Goal: Information Seeking & Learning: Learn about a topic

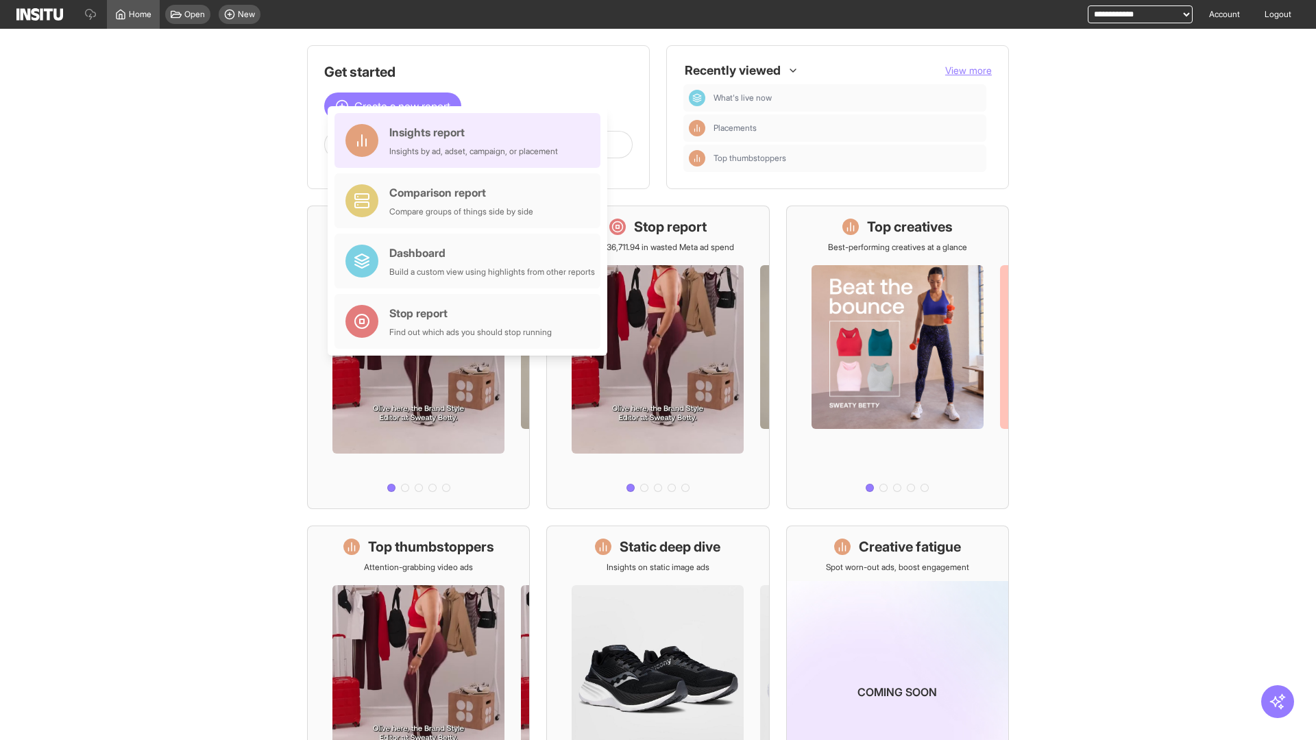
click at [471, 140] on div "Insights report Insights by ad, adset, campaign, or placement" at bounding box center [473, 140] width 169 height 33
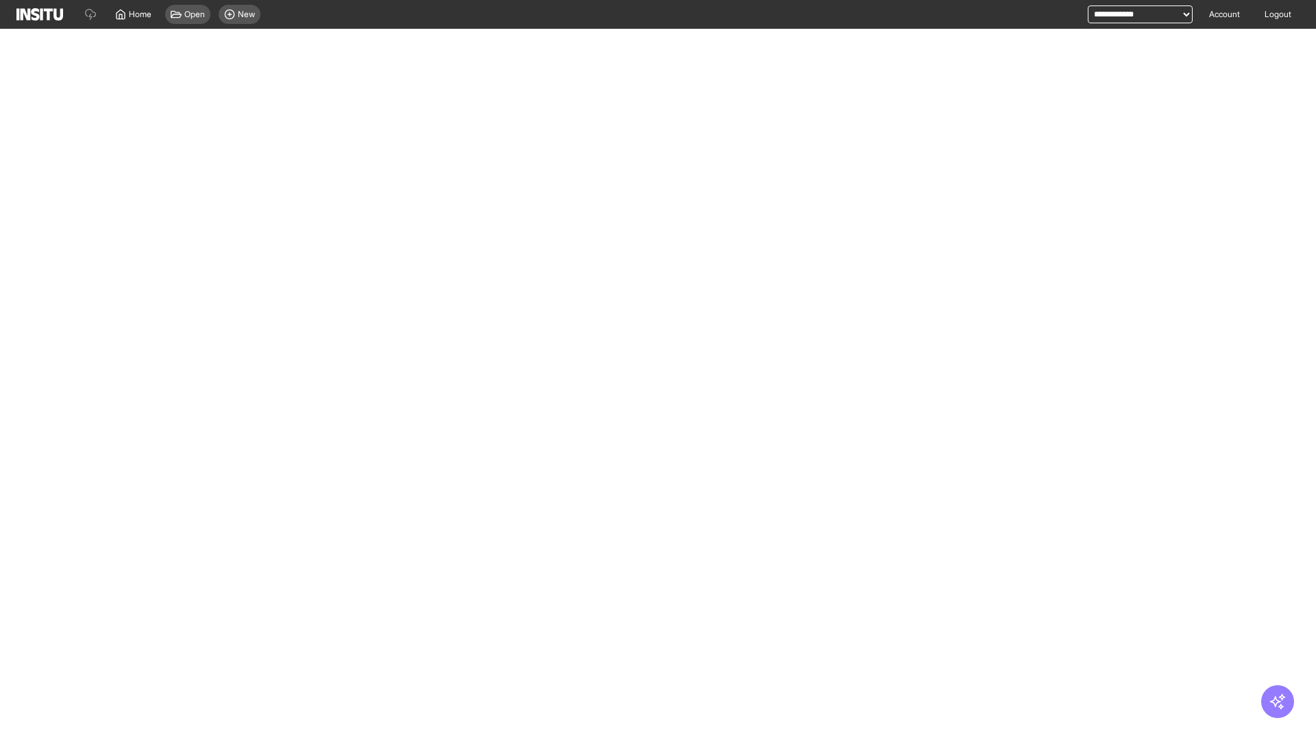
select select "**"
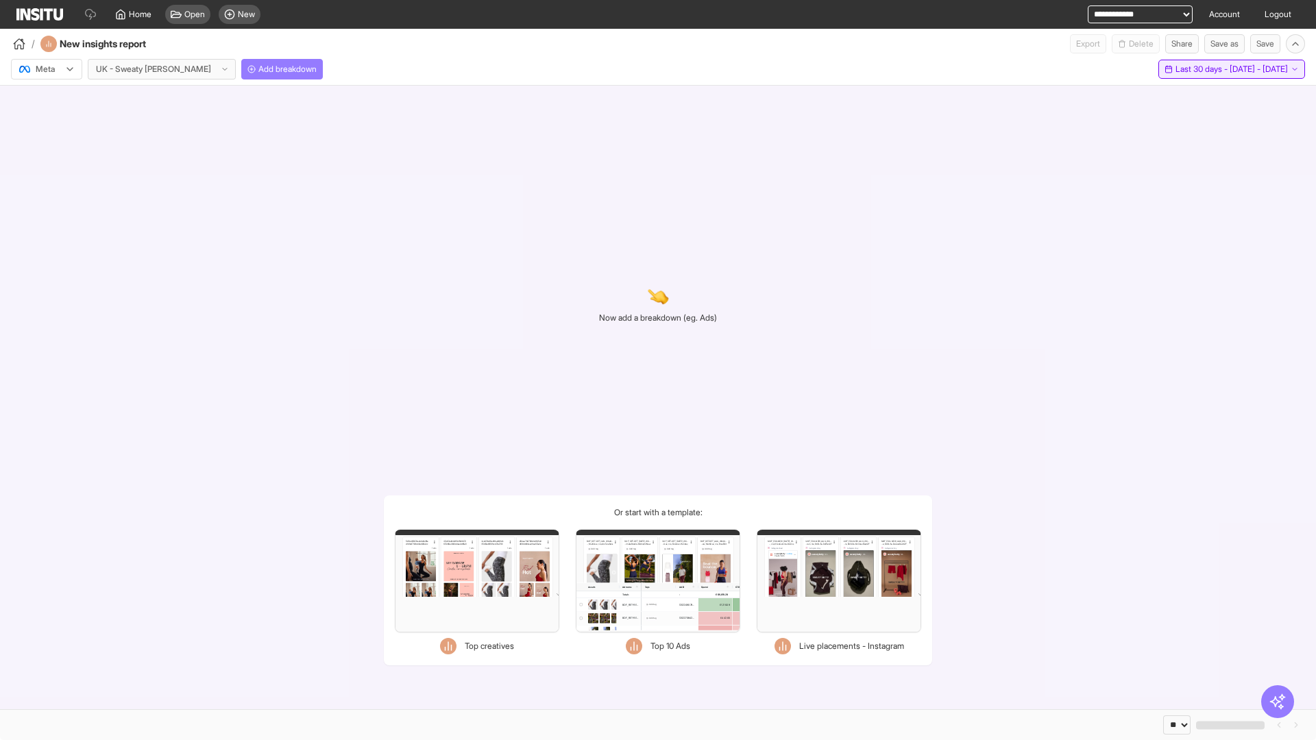
click at [1200, 69] on span "Last 30 days - [DATE] - [DATE]" at bounding box center [1231, 69] width 112 height 11
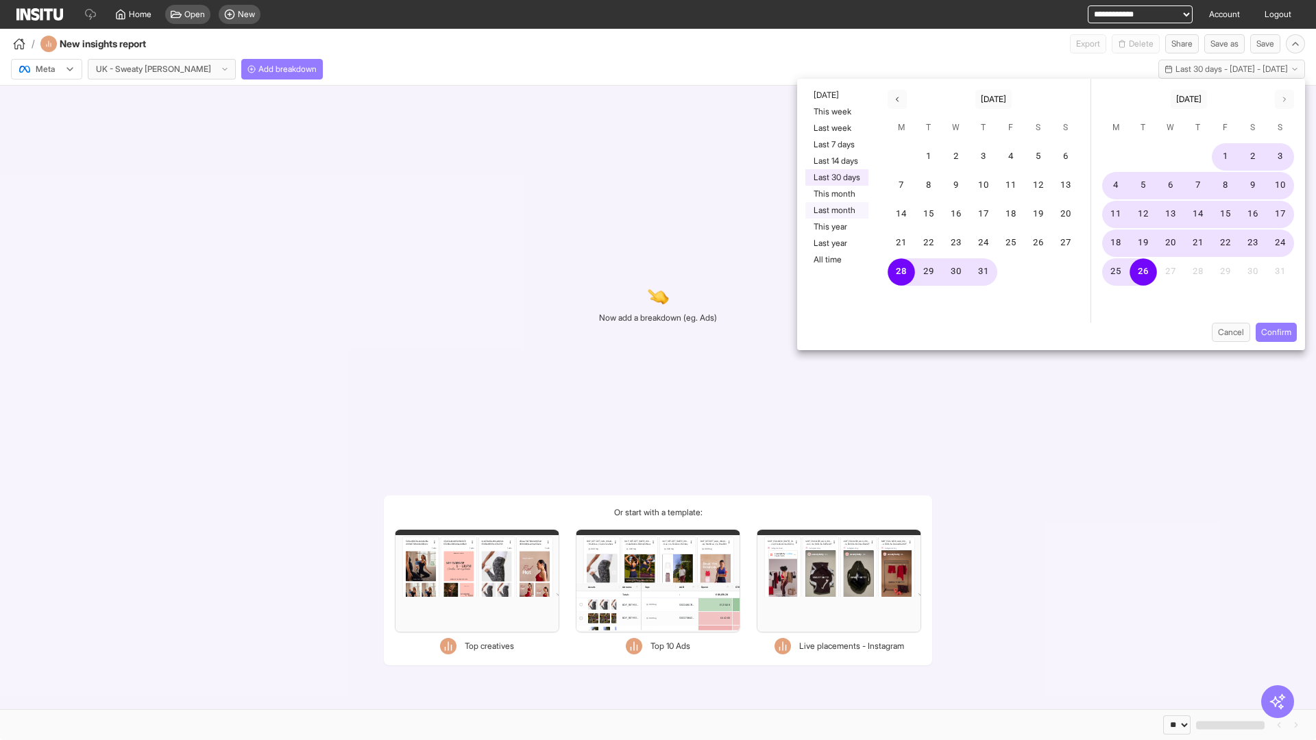
click at [835, 210] on button "Last month" at bounding box center [836, 210] width 63 height 16
